Goal: Task Accomplishment & Management: Use online tool/utility

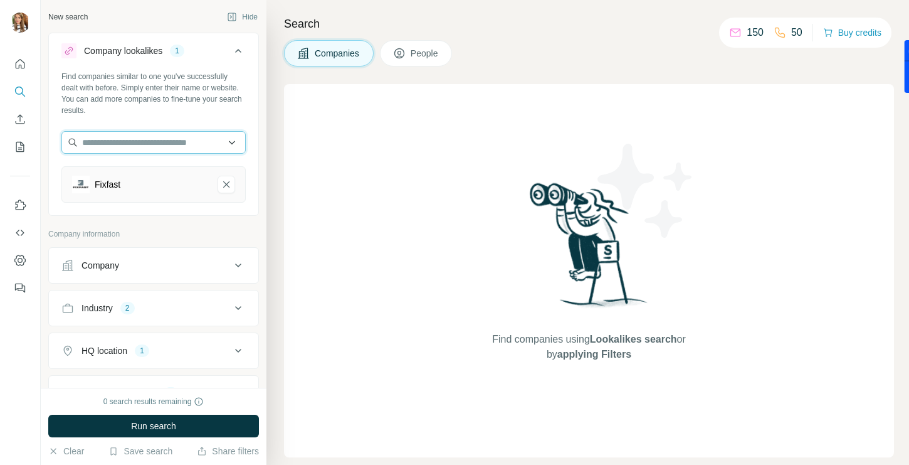
click at [206, 145] on input "text" at bounding box center [153, 142] width 184 height 23
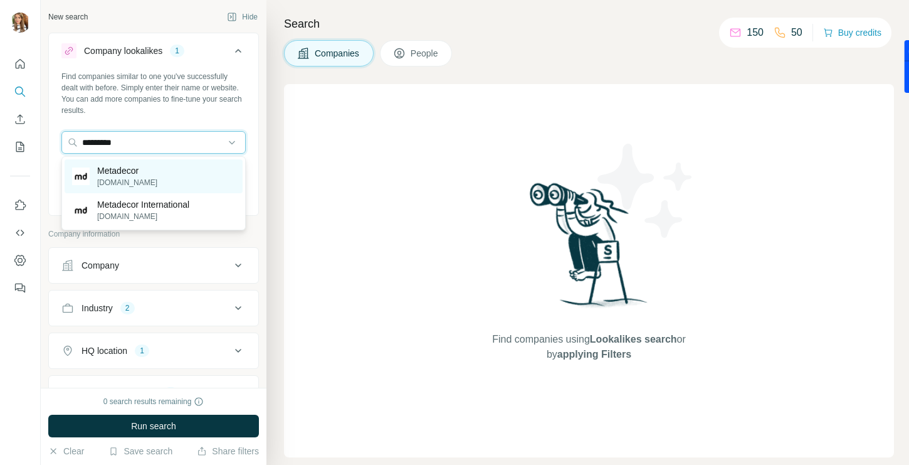
type input "*********"
click at [196, 172] on div "Metadecor [DOMAIN_NAME]" at bounding box center [154, 176] width 178 height 34
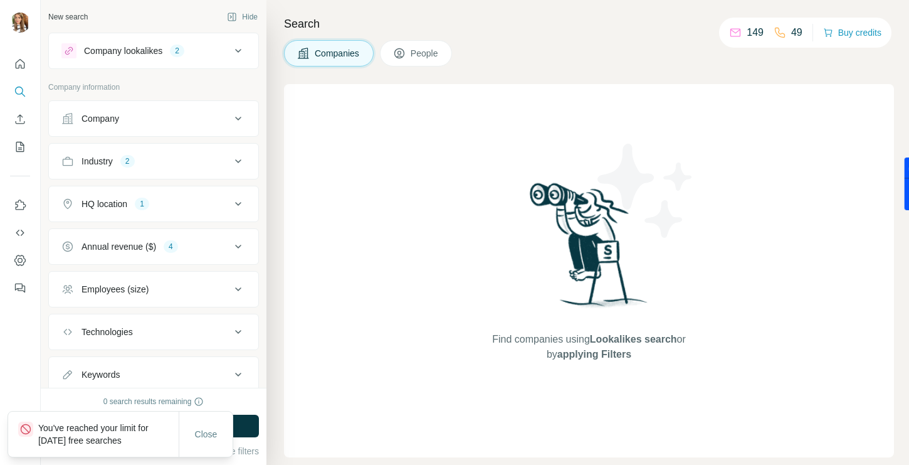
click at [199, 445] on div "Close" at bounding box center [205, 433] width 53 height 25
click at [206, 437] on span "Close" at bounding box center [206, 434] width 23 height 13
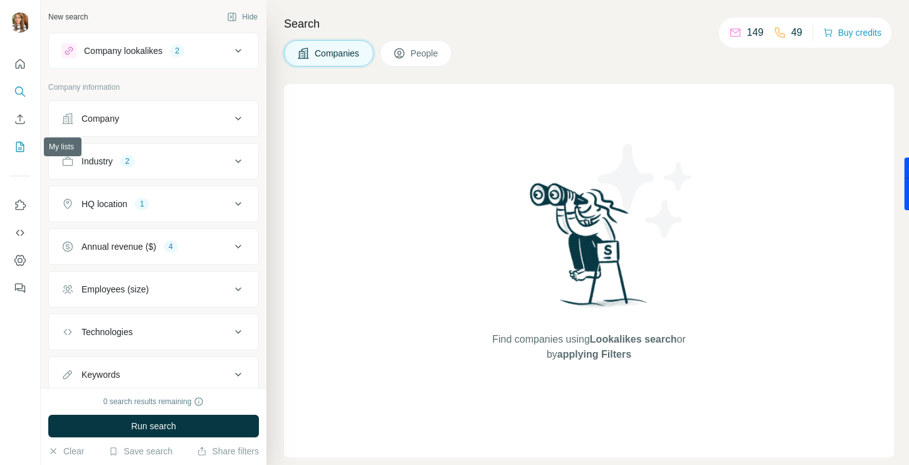
click at [18, 155] on button "My lists" at bounding box center [20, 146] width 20 height 23
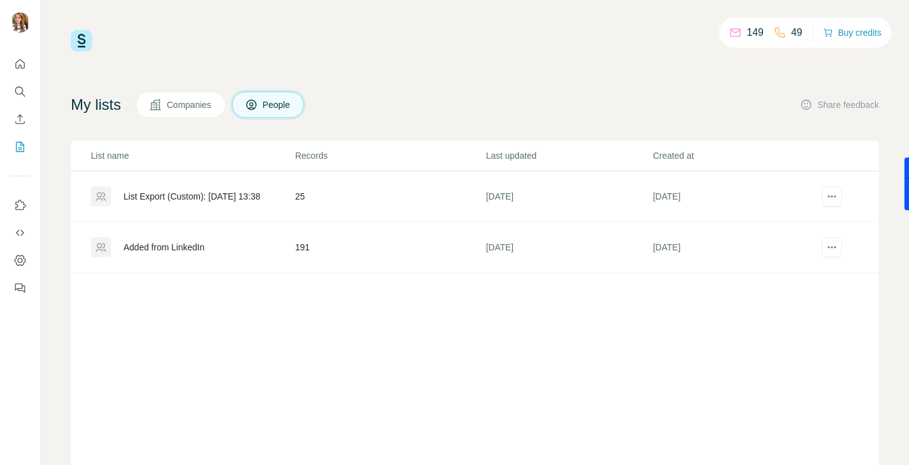
click at [157, 247] on div "Added from LinkedIn" at bounding box center [164, 247] width 81 height 13
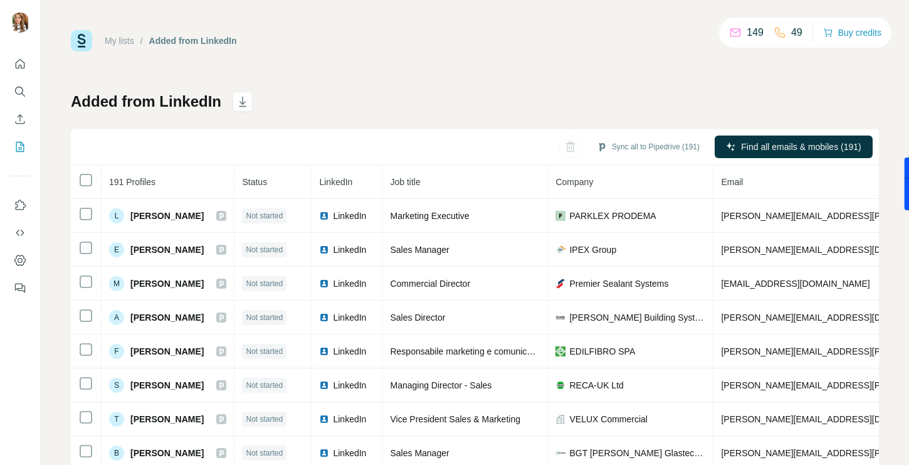
scroll to position [41, 0]
